Goal: Transaction & Acquisition: Purchase product/service

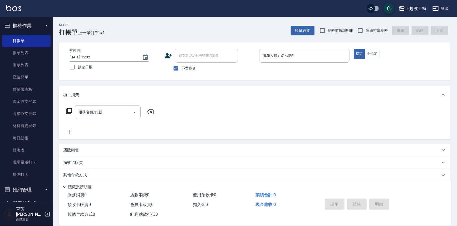
click at [184, 67] on span "不留客資" at bounding box center [188, 69] width 15 height 6
click at [181, 67] on input "不留客資" at bounding box center [175, 68] width 11 height 11
checkbox input "false"
click at [190, 57] on input "顧客姓名/手機號碼/編號" at bounding box center [202, 55] width 51 height 9
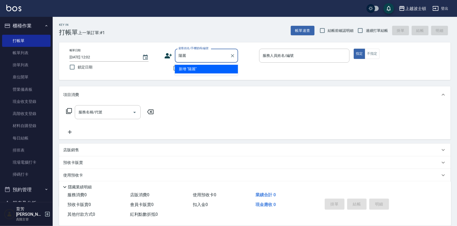
click at [182, 54] on input "陽麗" at bounding box center [202, 55] width 51 height 9
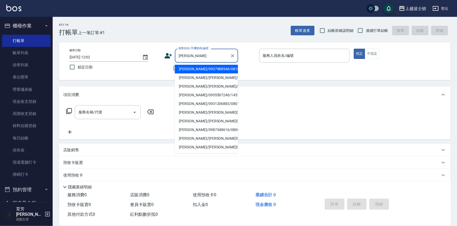
click at [199, 68] on li "[PERSON_NAME]/0937988546/081661" at bounding box center [206, 69] width 63 height 9
type input "[PERSON_NAME]/0937988546/081661"
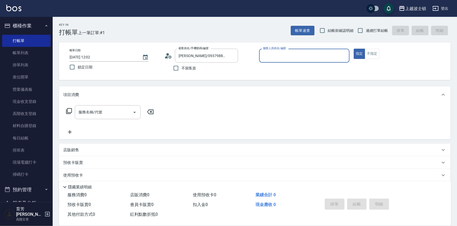
type input "shirey-0"
drag, startPoint x: 95, startPoint y: 176, endPoint x: 110, endPoint y: 172, distance: 16.1
click at [95, 176] on span "x17" at bounding box center [92, 176] width 7 height 8
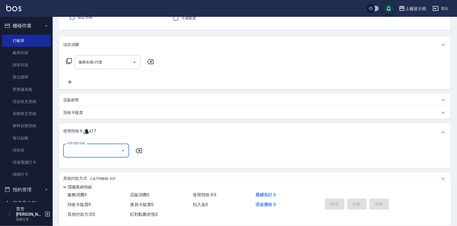
scroll to position [55, 0]
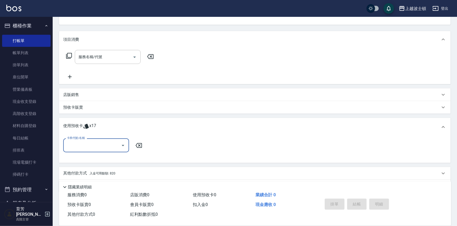
click at [124, 145] on icon "Open" at bounding box center [123, 145] width 6 height 6
click at [117, 157] on div "洗髮卷 剩餘17張" at bounding box center [96, 158] width 66 height 9
type input "洗髮卷"
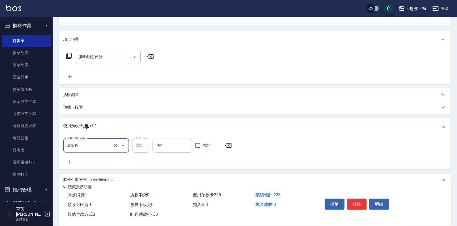
click at [173, 150] on div "洗-1" at bounding box center [171, 146] width 39 height 14
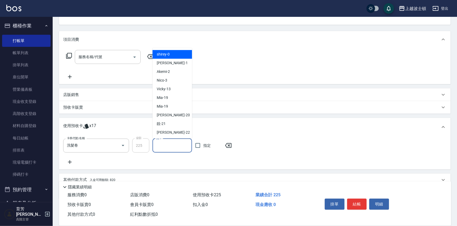
click at [176, 52] on div "shirey -0" at bounding box center [171, 54] width 39 height 9
type input "shirey-0"
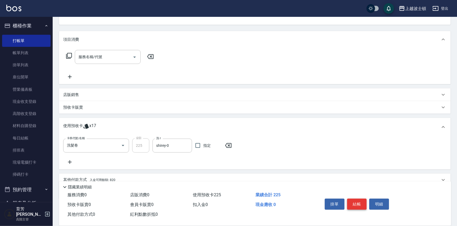
click at [353, 202] on button "結帳" at bounding box center [357, 204] width 20 height 11
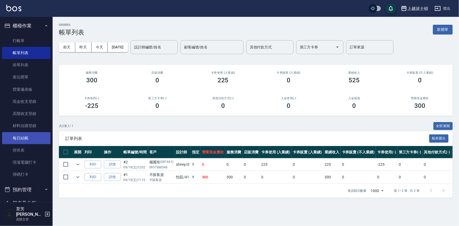
drag, startPoint x: 50, startPoint y: 74, endPoint x: 41, endPoint y: 133, distance: 59.2
click at [41, 133] on nav "櫃檯作業 打帳單 帳單列表 掛單列表 座位開單 營業儀表板 現金收支登錄 高階收支登錄 材料自購登錄 每日結帳 排班表 現場電腦打卡 掃碼打卡 預約管理 預約…" at bounding box center [26, 109] width 53 height 185
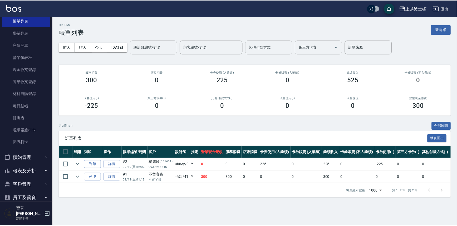
scroll to position [49, 0]
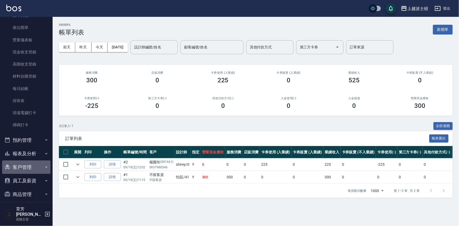
click at [37, 165] on button "客戶管理" at bounding box center [26, 168] width 48 height 14
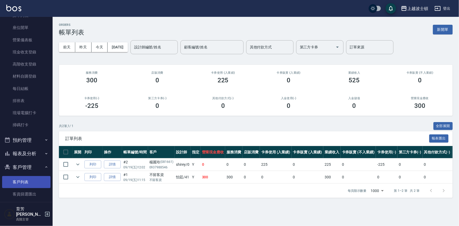
click at [25, 181] on link "客戶列表" at bounding box center [26, 182] width 48 height 12
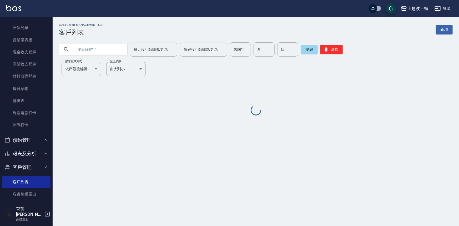
click at [94, 44] on input "text" at bounding box center [98, 49] width 49 height 14
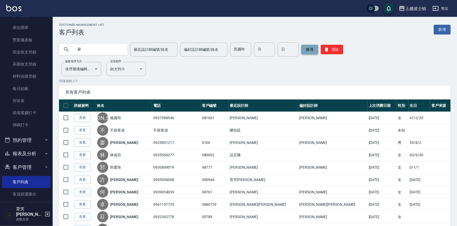
type input "家"
click at [308, 49] on button "搜尋" at bounding box center [309, 49] width 17 height 9
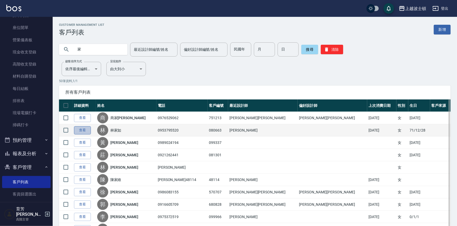
click at [81, 130] on link "查看" at bounding box center [82, 130] width 17 height 8
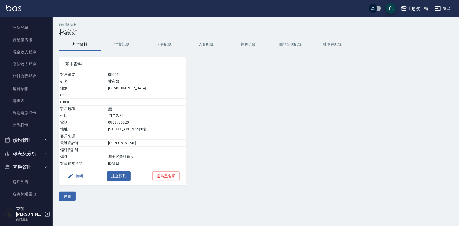
click at [118, 40] on button "消費記錄" at bounding box center [122, 44] width 42 height 13
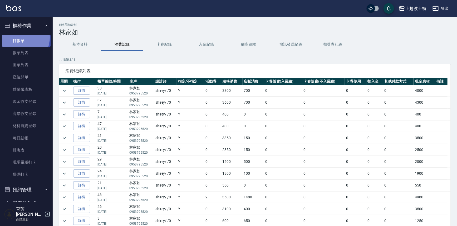
click at [21, 37] on link "打帳單" at bounding box center [26, 41] width 48 height 12
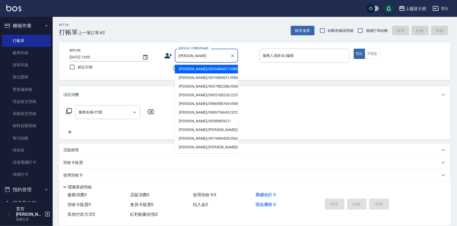
click at [193, 68] on li "[PERSON_NAME]/0920406027/080317" at bounding box center [206, 69] width 63 height 9
type input "[PERSON_NAME]/0920406027/080317"
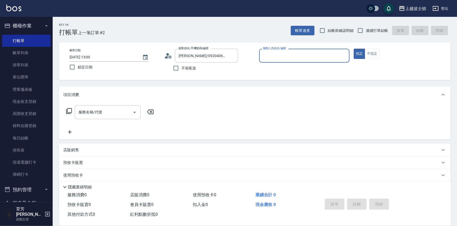
type input "Akemi-2"
click at [118, 109] on input "服務名稱/代號" at bounding box center [103, 112] width 53 height 9
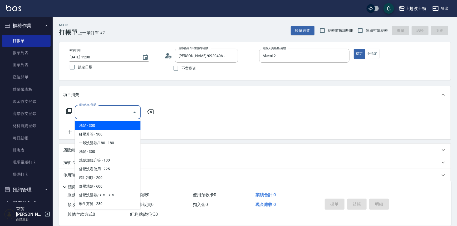
click at [118, 124] on span "洗髮 - 300" at bounding box center [108, 125] width 66 height 9
type input "洗髮(201)"
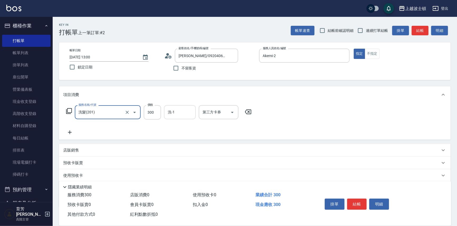
click at [179, 116] on input "洗-1" at bounding box center [179, 112] width 27 height 9
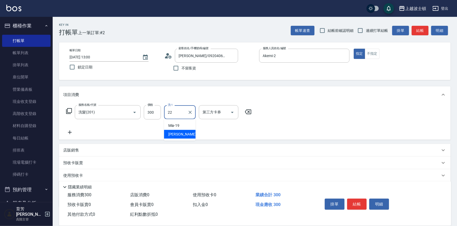
click at [180, 136] on span "雅如 -22" at bounding box center [184, 135] width 33 height 6
type input "雅如-22"
click at [69, 132] on icon at bounding box center [69, 132] width 13 height 6
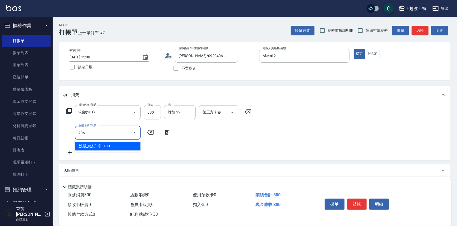
click at [103, 143] on span "洗髮加錢升等 - 100" at bounding box center [108, 146] width 66 height 9
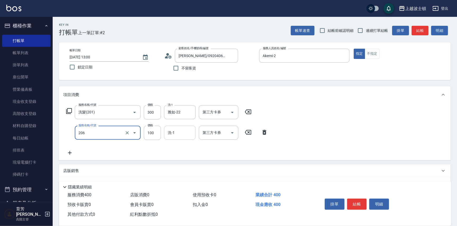
click at [182, 137] on div "洗-1" at bounding box center [180, 133] width 32 height 14
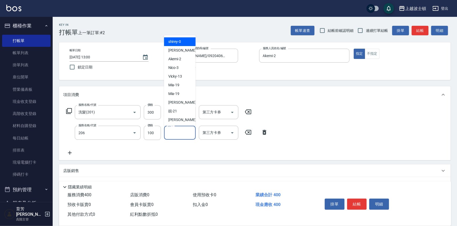
type input "洗髮加錢升等(206)"
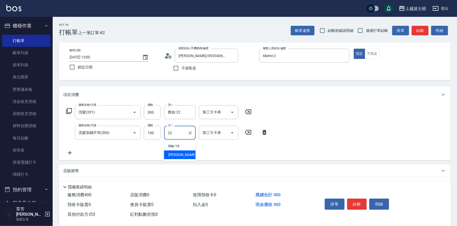
click at [187, 154] on div "雅如 -22" at bounding box center [180, 155] width 32 height 9
type input "雅如-22"
click at [71, 153] on icon at bounding box center [70, 153] width 4 height 4
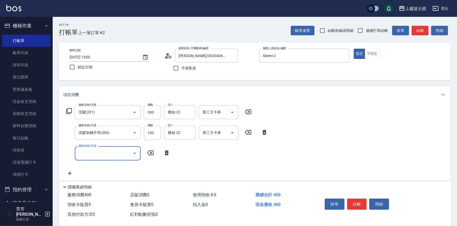
click at [166, 156] on icon at bounding box center [166, 153] width 13 height 6
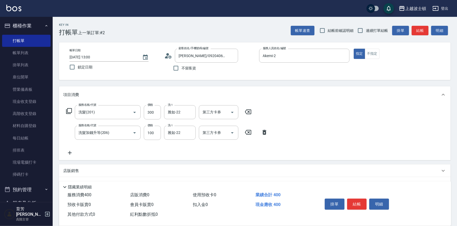
click at [361, 206] on button "結帳" at bounding box center [357, 204] width 20 height 11
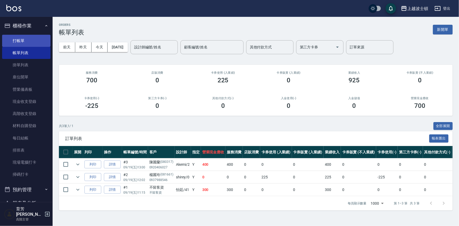
click at [34, 42] on link "打帳單" at bounding box center [26, 41] width 48 height 12
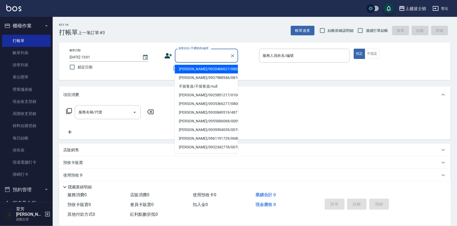
click at [197, 54] on input "顧客姓名/手機號碼/編號" at bounding box center [202, 55] width 51 height 9
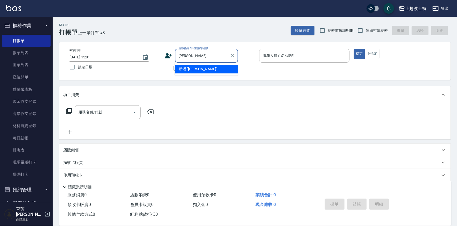
click at [195, 56] on input "[PERSON_NAME]" at bounding box center [202, 55] width 51 height 9
type input "陳"
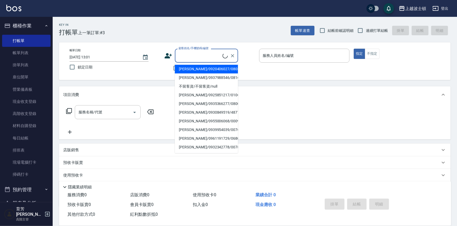
click at [188, 68] on li "[PERSON_NAME]/0920406027/080317" at bounding box center [206, 69] width 63 height 9
type input "[PERSON_NAME]/0920406027/080317"
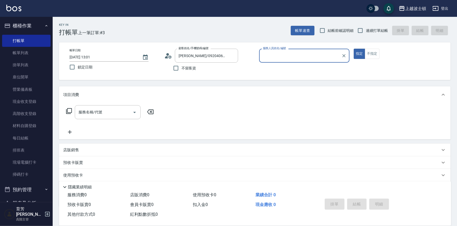
type input "Akemi-2"
click at [232, 57] on icon "Clear" at bounding box center [232, 55] width 5 height 5
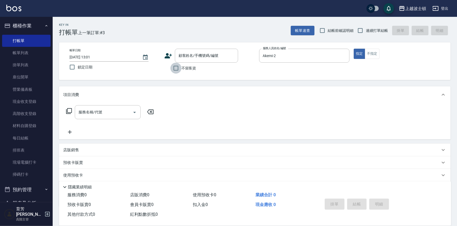
click at [174, 70] on input "不留客資" at bounding box center [175, 68] width 11 height 11
checkbox input "true"
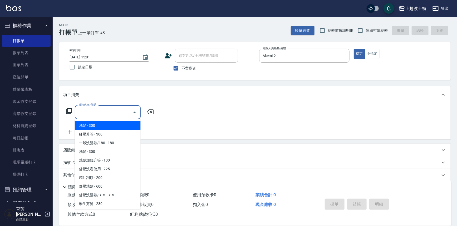
click at [106, 112] on input "服務名稱/代號" at bounding box center [103, 112] width 53 height 9
drag, startPoint x: 112, startPoint y: 124, endPoint x: 138, endPoint y: 128, distance: 26.3
click at [112, 125] on span "洗髮 - 300" at bounding box center [108, 125] width 66 height 9
type input "洗髮(201)"
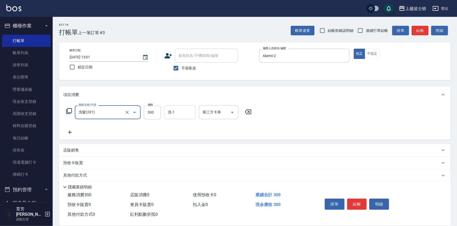
click at [176, 113] on input "洗-1" at bounding box center [179, 112] width 27 height 9
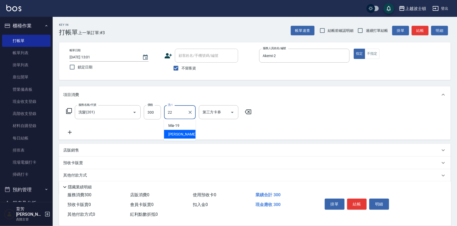
click at [183, 134] on div "雅如 -22" at bounding box center [180, 134] width 32 height 9
type input "雅如-22"
click at [68, 133] on icon at bounding box center [69, 132] width 13 height 6
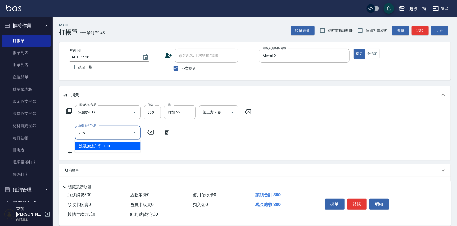
click at [98, 146] on span "洗髮加錢升等 - 100" at bounding box center [108, 146] width 66 height 9
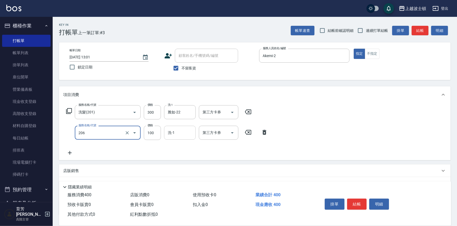
type input "洗髮加錢升等(206)"
click at [187, 136] on input "洗-1" at bounding box center [179, 132] width 27 height 9
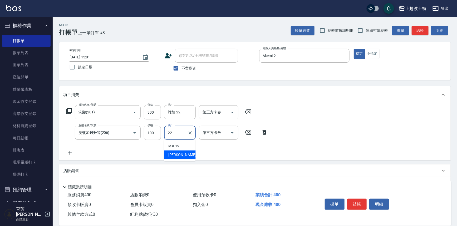
click at [193, 155] on div "雅如 -22" at bounding box center [180, 155] width 32 height 9
type input "雅如-22"
click at [67, 153] on icon at bounding box center [69, 153] width 13 height 6
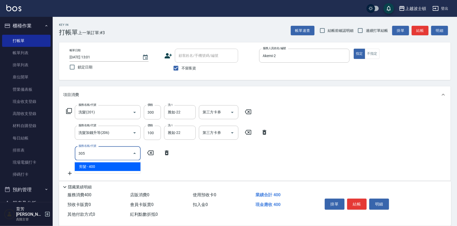
click at [102, 168] on span "剪髮 - 400" at bounding box center [108, 166] width 66 height 9
type input "剪髮(305)"
click at [153, 154] on input "400" at bounding box center [152, 153] width 17 height 14
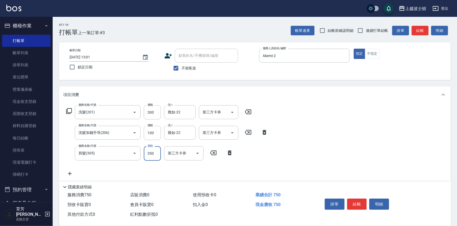
type input "350"
click at [317, 138] on div "服務名稱/代號 洗髮(201) 服務名稱/代號 價格 300 價格 洗-1 雅如-22 洗-1 第三方卡券 第三方卡券 服務名稱/代號 洗髮加錢升等(206)…" at bounding box center [254, 142] width 391 height 78
click at [357, 200] on button "結帳" at bounding box center [357, 204] width 20 height 11
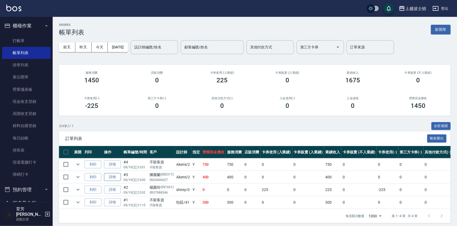
click at [113, 176] on link "詳情" at bounding box center [112, 177] width 17 height 8
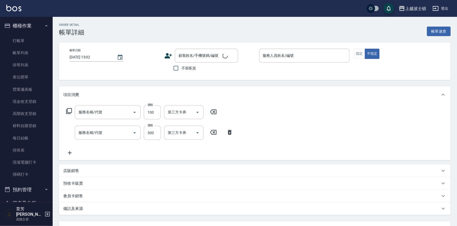
type input "洗髮加錢升等(206)"
type input "洗髮(201)"
type input "[DATE] 13:00"
type input "Akemi-2"
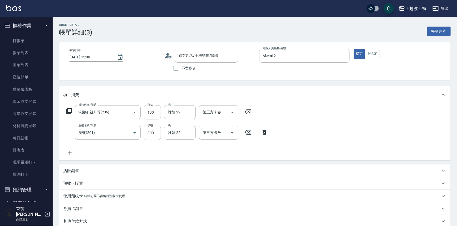
type input "[PERSON_NAME]/0920406027/080317"
click at [155, 115] on input "100" at bounding box center [152, 112] width 17 height 14
type input "50"
click at [393, 116] on div "服務名稱/代號 洗髮加錢升等(206) 服務名稱/代號 價格 50 價格 洗-1 雅如-22 洗-1 第三方卡券 第三方卡券 服務名稱/代號 洗髮(201) …" at bounding box center [254, 131] width 391 height 57
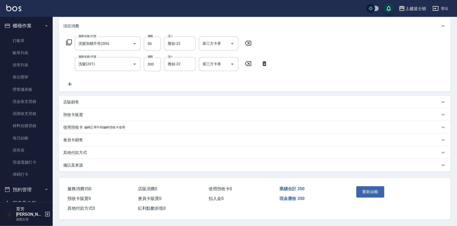
scroll to position [70, 0]
click at [375, 188] on button "重新結帳" at bounding box center [370, 191] width 28 height 11
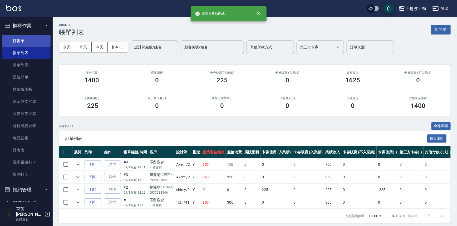
click at [18, 40] on link "打帳單" at bounding box center [26, 41] width 48 height 12
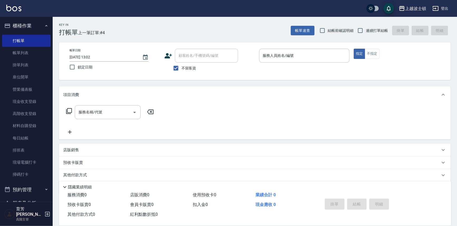
click at [182, 67] on span "不留客資" at bounding box center [188, 69] width 15 height 6
click at [181, 67] on input "不留客資" at bounding box center [175, 68] width 11 height 11
checkbox input "false"
click at [196, 58] on input "顧客姓名/手機號碼/編號" at bounding box center [202, 55] width 51 height 9
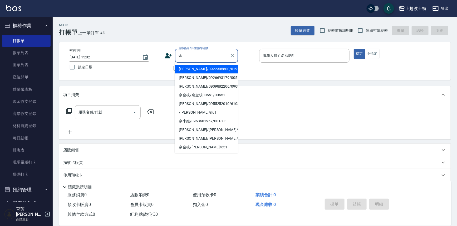
click at [198, 87] on li "[PERSON_NAME]/0909882206/0909882" at bounding box center [206, 86] width 63 height 9
type input "[PERSON_NAME]/0909882206/0909882"
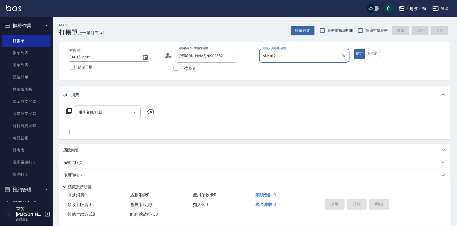
type input "Akemi-2"
click at [166, 56] on icon at bounding box center [168, 56] width 8 height 8
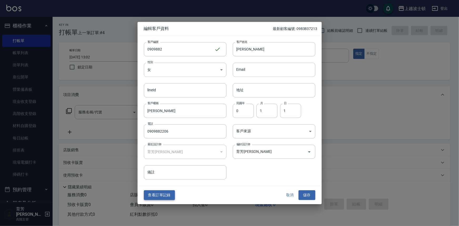
click at [160, 191] on button "查看訂單記錄" at bounding box center [159, 196] width 31 height 10
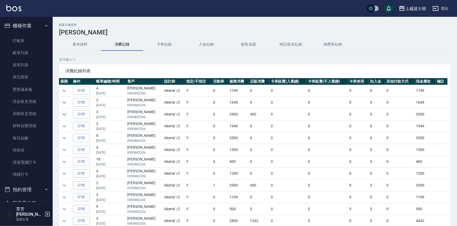
click at [65, 114] on icon "expand row" at bounding box center [64, 114] width 3 height 2
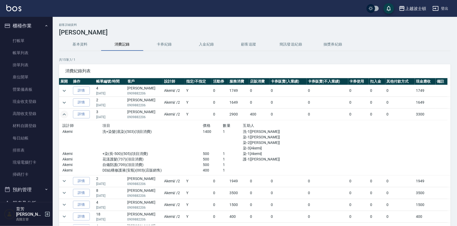
click at [67, 116] on icon "expand row" at bounding box center [64, 114] width 6 height 6
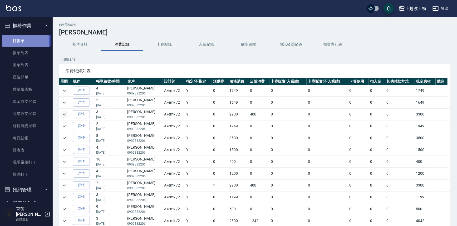
click at [22, 41] on link "打帳單" at bounding box center [26, 41] width 48 height 12
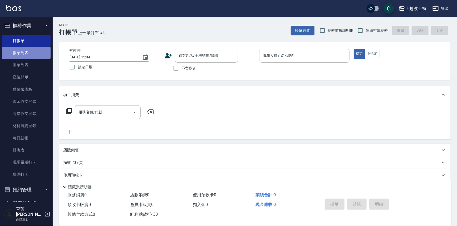
click at [31, 53] on link "帳單列表" at bounding box center [26, 53] width 48 height 12
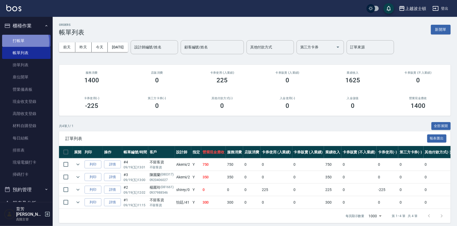
click at [16, 42] on link "打帳單" at bounding box center [26, 41] width 48 height 12
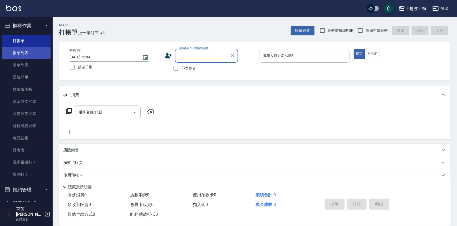
click at [24, 52] on link "帳單列表" at bounding box center [26, 53] width 48 height 12
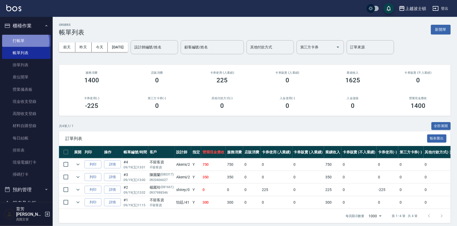
click at [23, 42] on link "打帳單" at bounding box center [26, 41] width 48 height 12
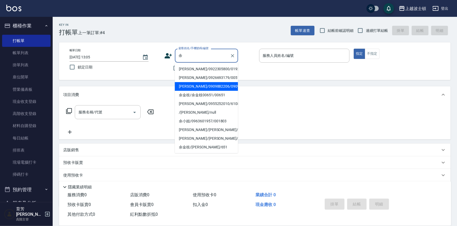
click at [191, 87] on li "[PERSON_NAME]/0909882206/0909882" at bounding box center [206, 86] width 63 height 9
type input "[PERSON_NAME]/0909882206/0909882"
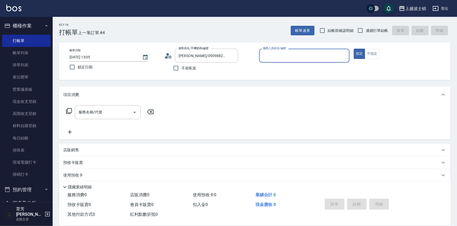
type input "Akemi-2"
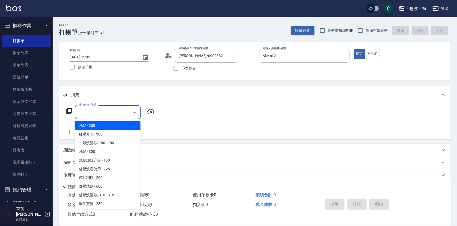
click at [96, 113] on input "服務名稱/代號" at bounding box center [103, 112] width 53 height 9
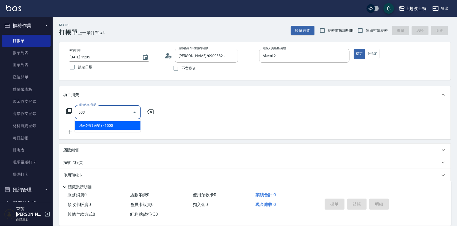
click at [121, 128] on span "洗+染髮(底染) - 1500" at bounding box center [108, 125] width 66 height 9
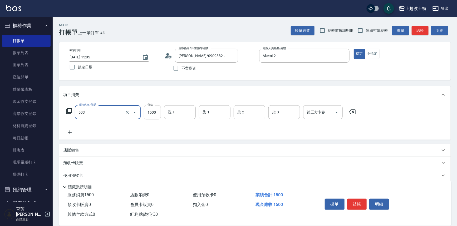
type input "洗+染髮(底染)(503)"
click at [156, 116] on input "1500" at bounding box center [152, 112] width 17 height 14
type input "1200"
click at [191, 115] on input "洗-1" at bounding box center [179, 112] width 27 height 9
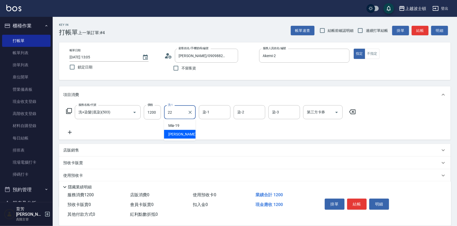
click at [187, 131] on div "雅如 -22" at bounding box center [180, 134] width 32 height 9
type input "雅如-22"
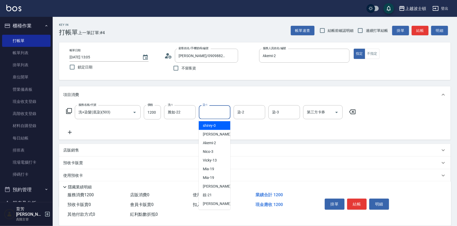
click at [211, 113] on input "染-1" at bounding box center [214, 112] width 27 height 9
click at [211, 126] on span "Akemi -2" at bounding box center [209, 126] width 13 height 6
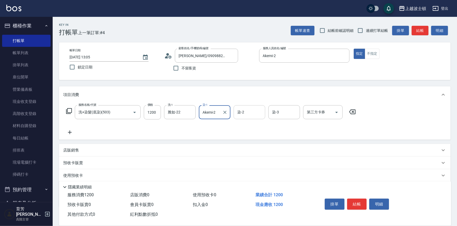
type input "Akemi-2"
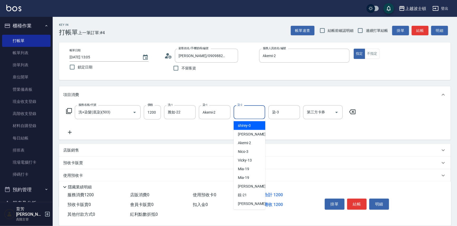
click at [245, 113] on input "染-2" at bounding box center [249, 112] width 27 height 9
click at [245, 126] on span "Akemi -2" at bounding box center [244, 126] width 13 height 6
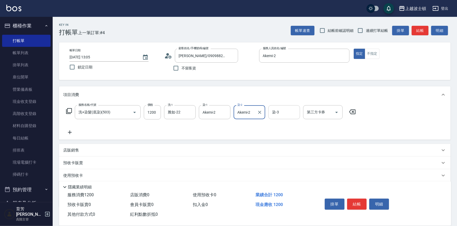
type input "Akemi-2"
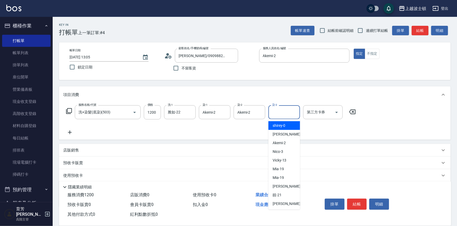
click at [275, 115] on input "染-3" at bounding box center [284, 112] width 27 height 9
click at [277, 125] on span "Akemi -2" at bounding box center [278, 126] width 13 height 6
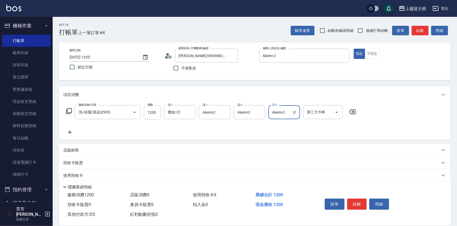
type input "Akemi-2"
click at [69, 133] on icon at bounding box center [70, 133] width 4 height 4
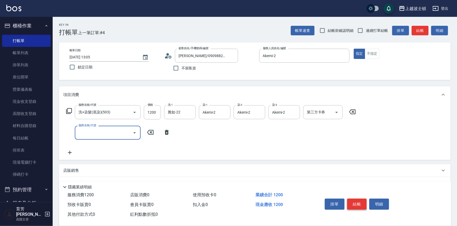
click at [358, 205] on button "結帳" at bounding box center [357, 204] width 20 height 11
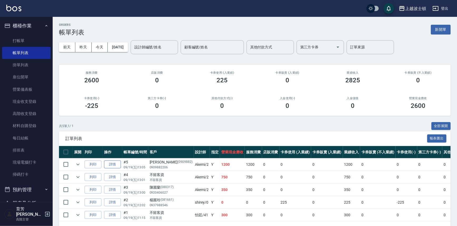
click at [107, 163] on link "詳情" at bounding box center [112, 165] width 17 height 8
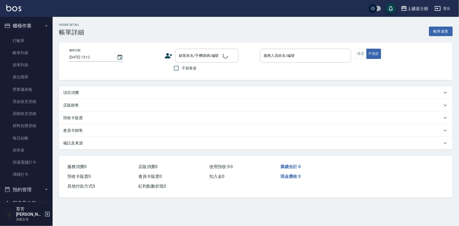
type input "[DATE] 13:05"
type input "Akemi-2"
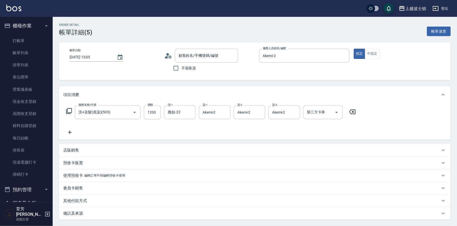
type input "[PERSON_NAME]/0909882206/0909882"
click at [67, 134] on icon at bounding box center [69, 132] width 13 height 6
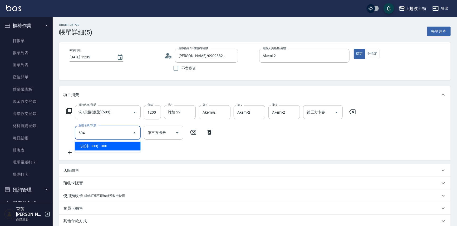
click at [110, 149] on span "+染(中-300) - 300" at bounding box center [108, 146] width 66 height 9
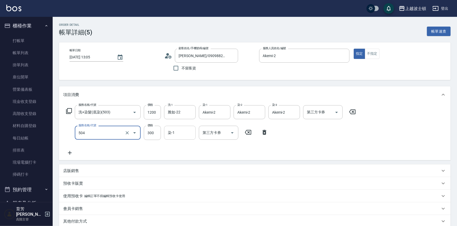
type input "+染(中-300)(504)"
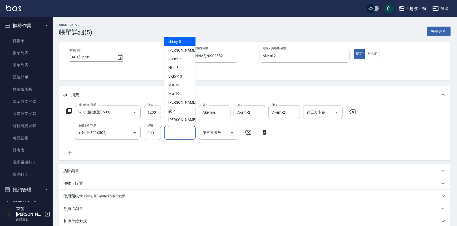
click at [193, 137] on input "染-1" at bounding box center [179, 132] width 27 height 9
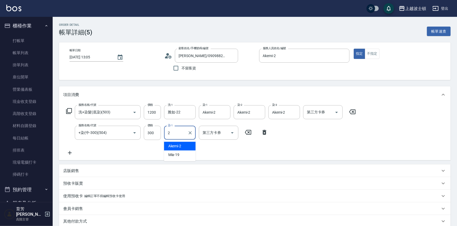
click at [188, 147] on div "Akemi -2" at bounding box center [180, 146] width 32 height 9
type input "Akemi-2"
click at [66, 151] on icon at bounding box center [69, 153] width 13 height 6
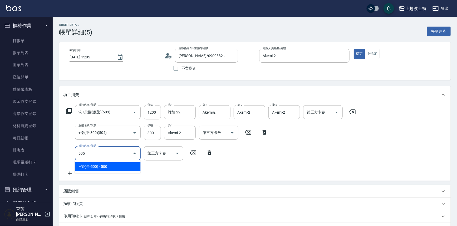
click at [103, 165] on span "+染(長-500) - 500" at bounding box center [108, 166] width 66 height 9
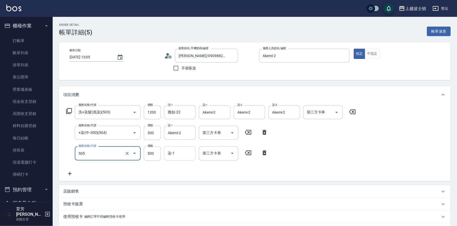
type input "+染(長-500)(505)"
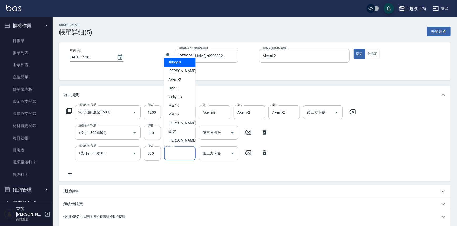
click at [177, 154] on input "染-1" at bounding box center [179, 153] width 27 height 9
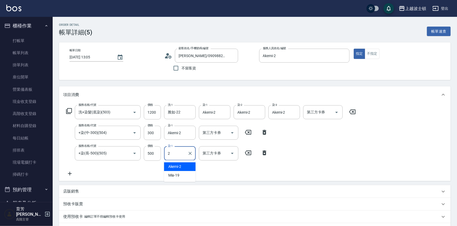
drag, startPoint x: 178, startPoint y: 165, endPoint x: 145, endPoint y: 166, distance: 32.9
click at [177, 166] on span "Akemi -2" at bounding box center [174, 167] width 13 height 6
type input "Akemi-2"
click at [68, 112] on icon at bounding box center [69, 111] width 6 height 6
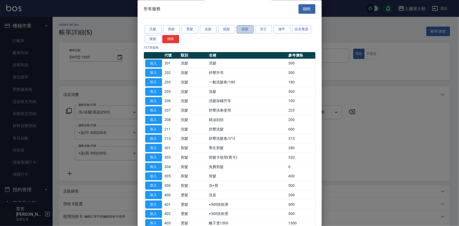
click at [249, 31] on button "護髮" at bounding box center [245, 30] width 17 height 8
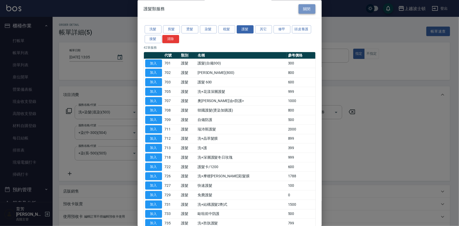
click at [300, 6] on button "關閉" at bounding box center [307, 9] width 17 height 10
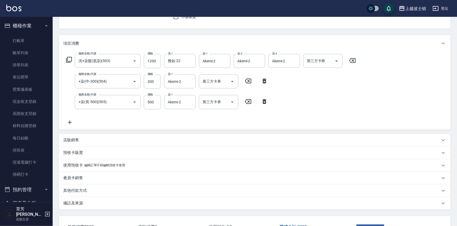
scroll to position [74, 0]
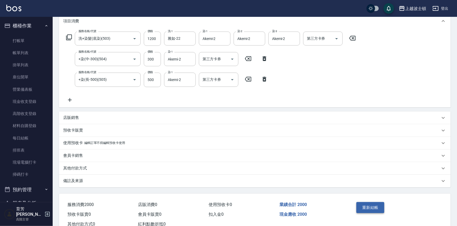
click at [371, 209] on button "重新結帳" at bounding box center [370, 207] width 28 height 11
